Goal: Task Accomplishment & Management: Use online tool/utility

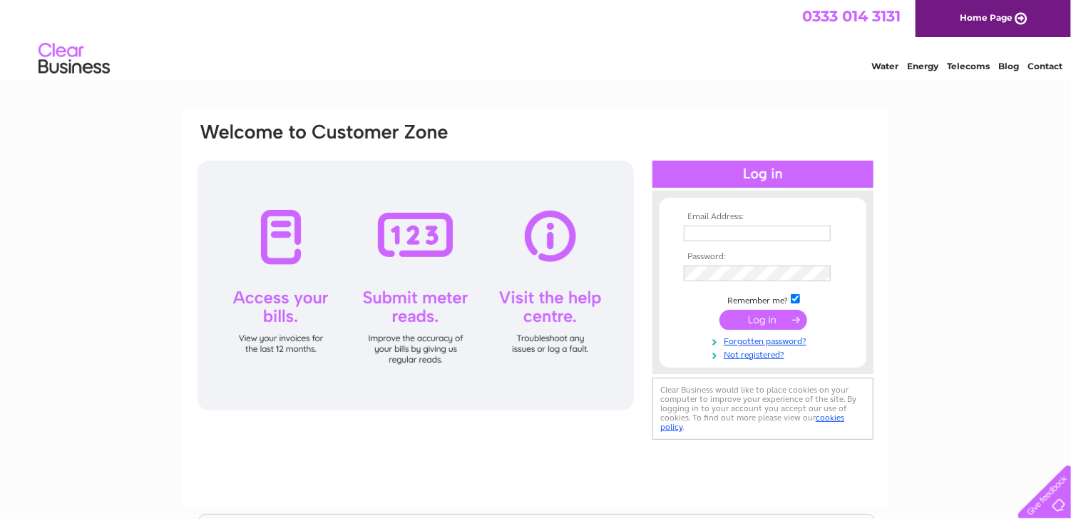
type input "annettealsopp@hotmail.co.uk"
click at [782, 327] on input "submit" at bounding box center [764, 320] width 88 height 20
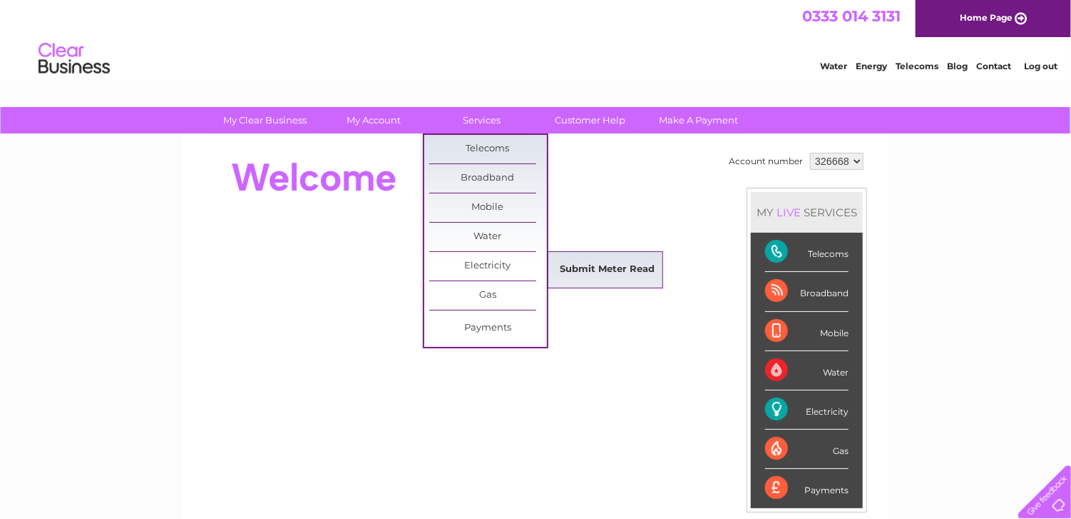
click at [577, 263] on link "Submit Meter Read" at bounding box center [608, 269] width 118 height 29
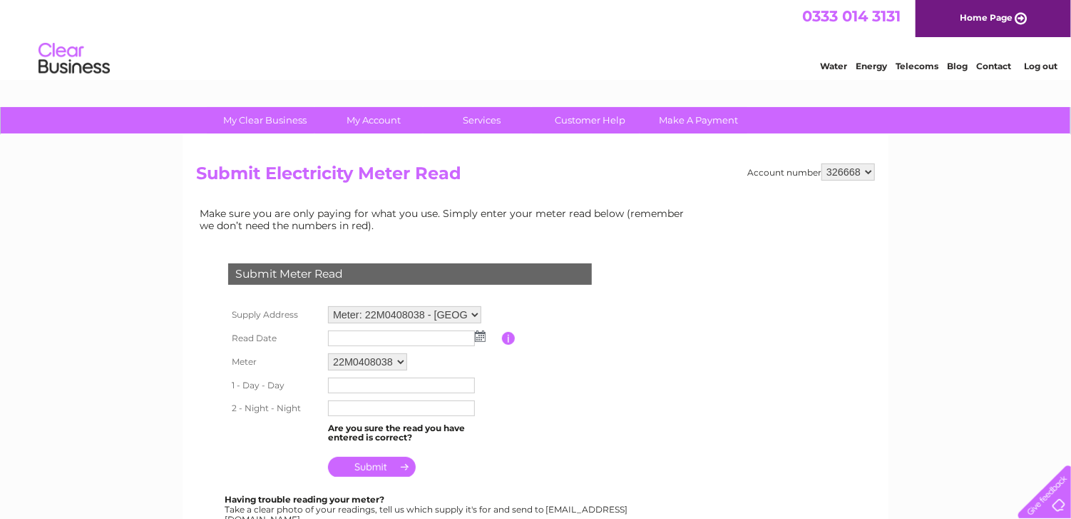
click at [482, 334] on img at bounding box center [480, 335] width 11 height 11
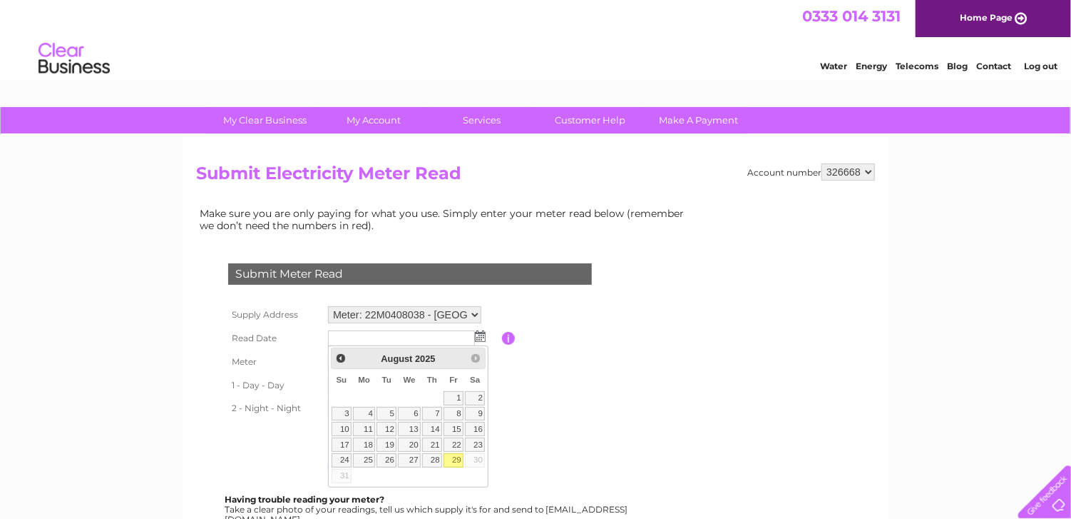
click at [456, 456] on link "29" at bounding box center [454, 460] width 20 height 14
type input "2025/08/29"
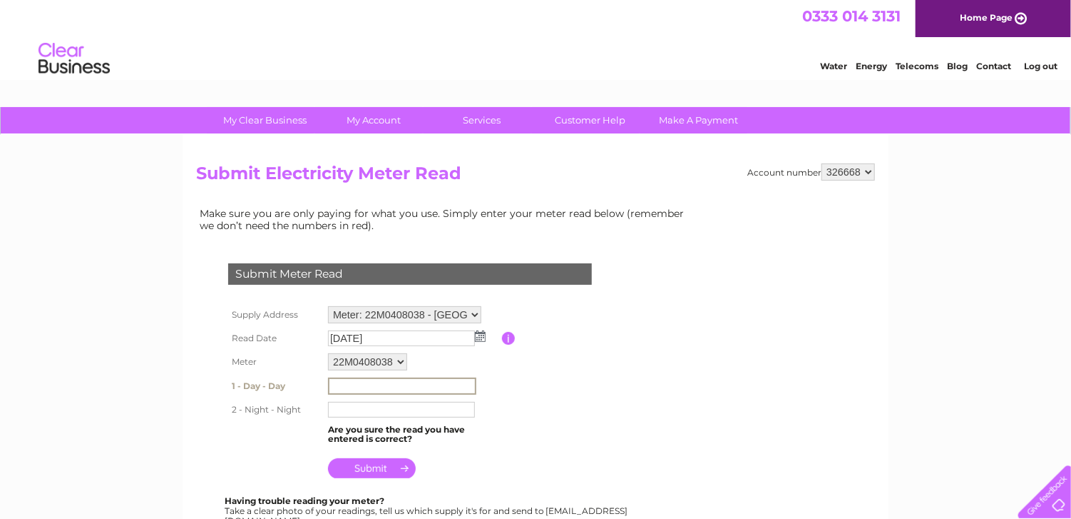
click at [405, 382] on input "text" at bounding box center [402, 385] width 148 height 17
type input "4848"
click at [408, 404] on input "text" at bounding box center [402, 408] width 148 height 17
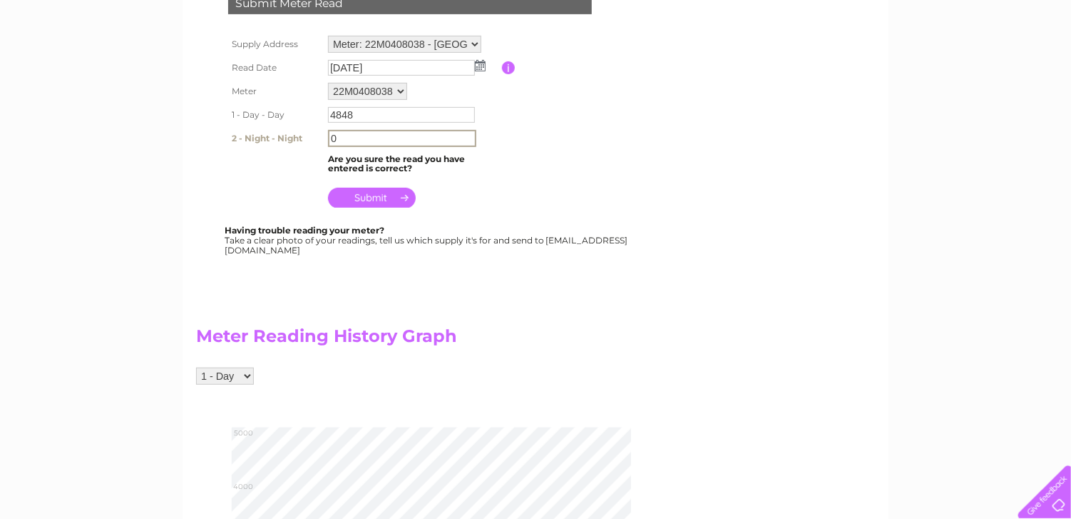
scroll to position [257, 0]
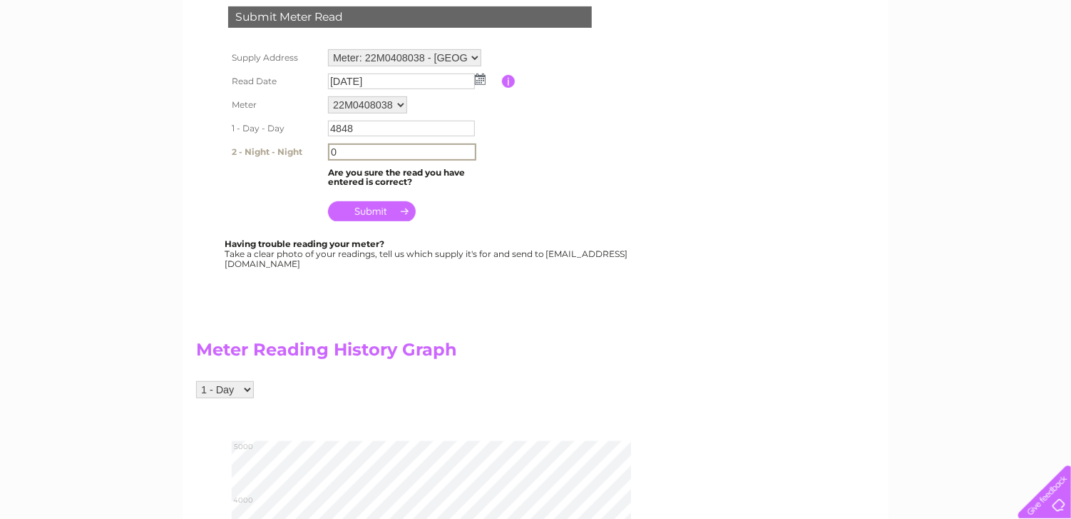
type input "0"
click at [383, 210] on input "submit" at bounding box center [372, 210] width 88 height 20
